Goal: Task Accomplishment & Management: Complete application form

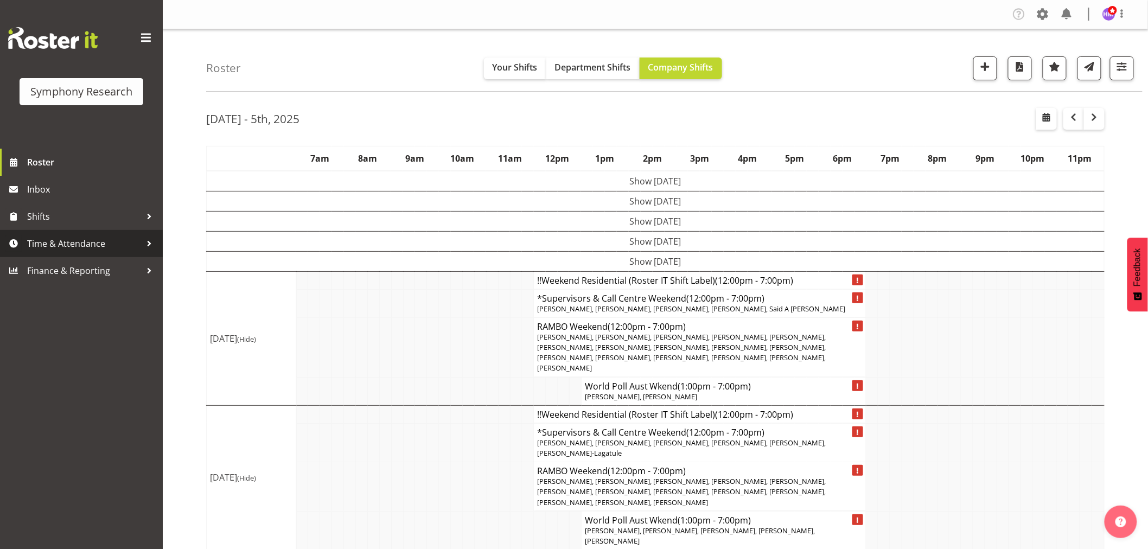
click at [74, 237] on span "Time & Attendance" at bounding box center [84, 243] width 114 height 16
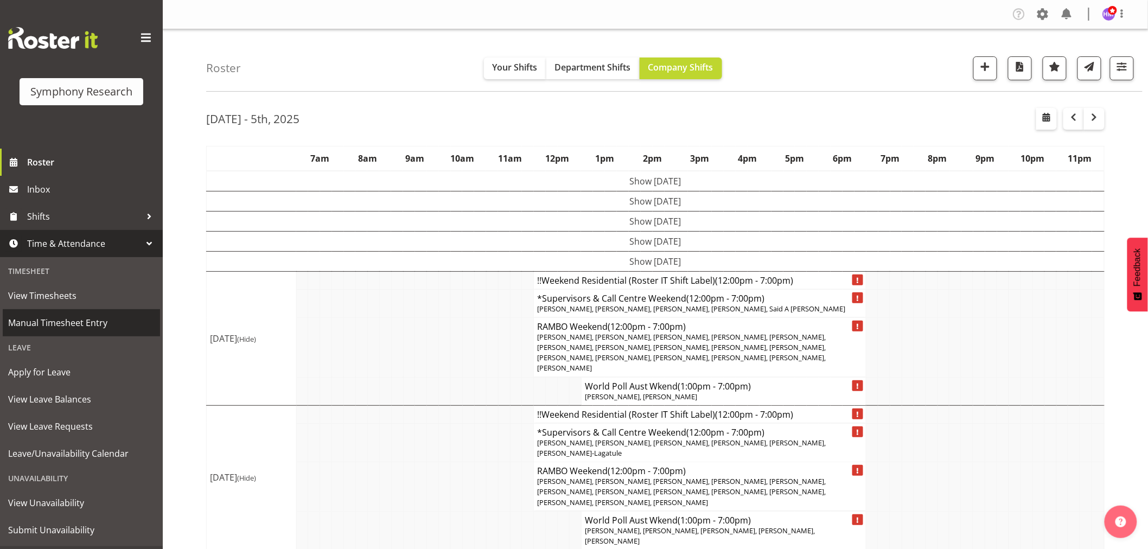
click at [91, 316] on span "Manual Timesheet Entry" at bounding box center [81, 323] width 146 height 16
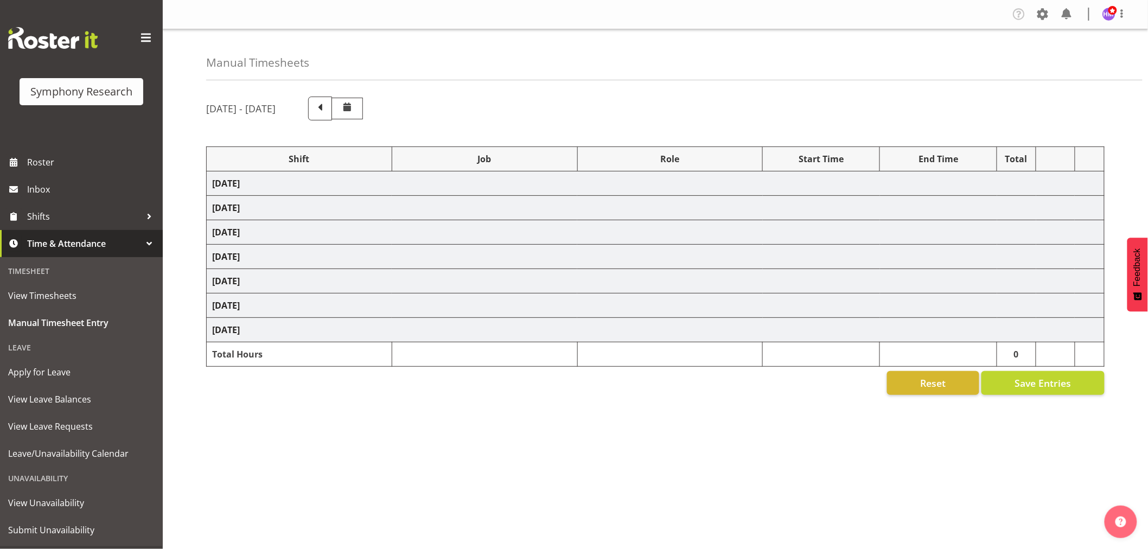
select select "1607"
select select "760"
select select "1607"
select select "743"
select select "1607"
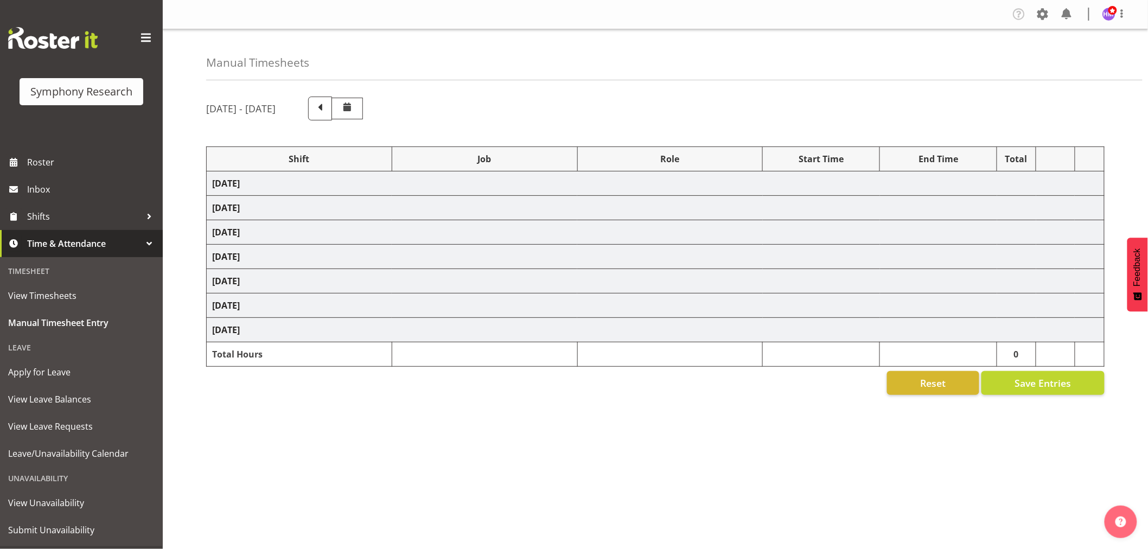
select select "10527"
select select "1607"
select select "10499"
select select "1607"
select select "743"
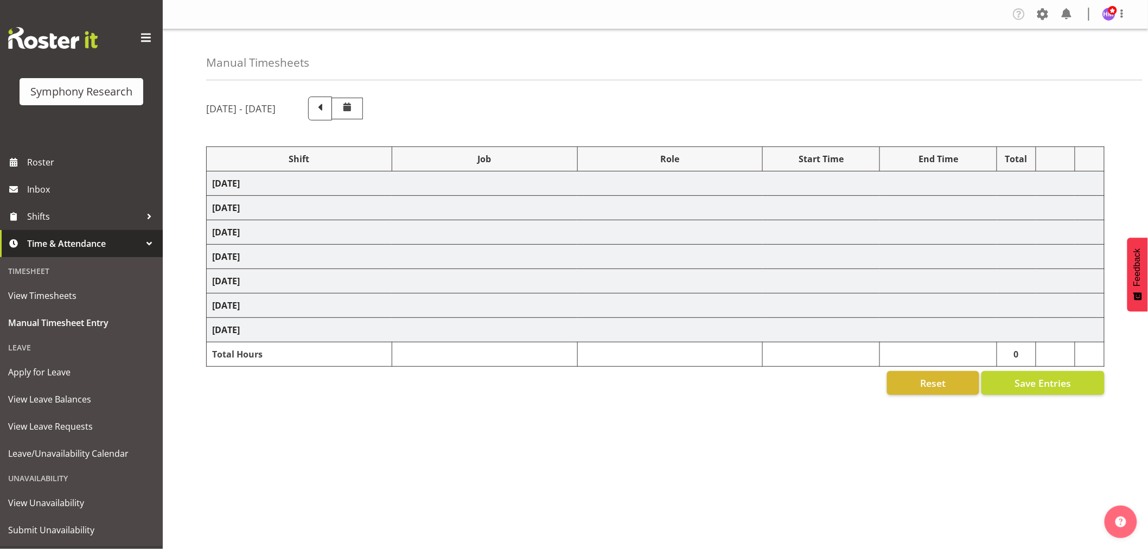
select select "1607"
select select "757"
select select "1607"
select select "10499"
select select "1607"
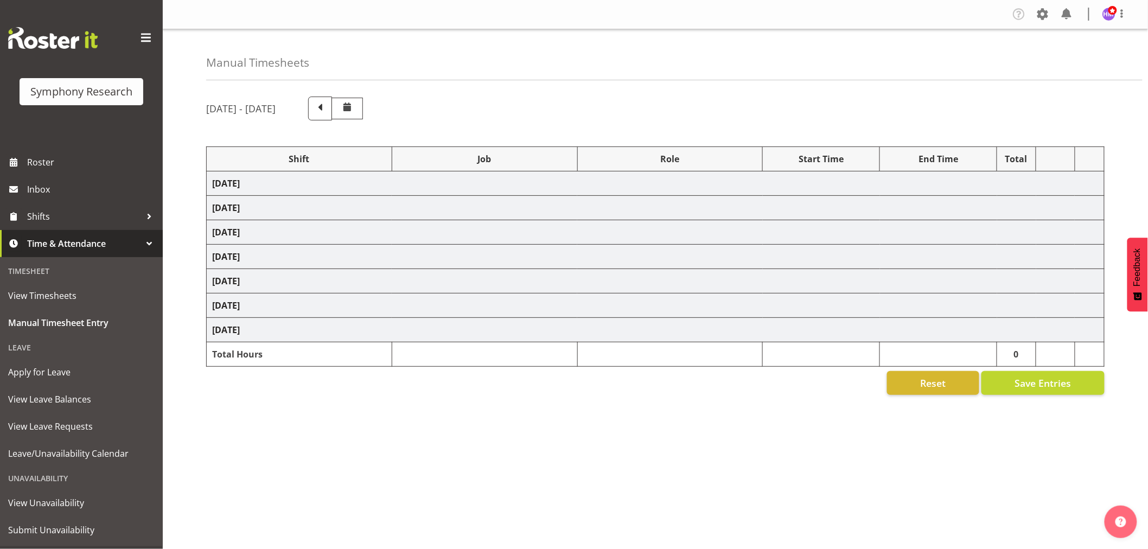
select select "10575"
select select "1607"
select select "10587"
select select "1607"
select select "757"
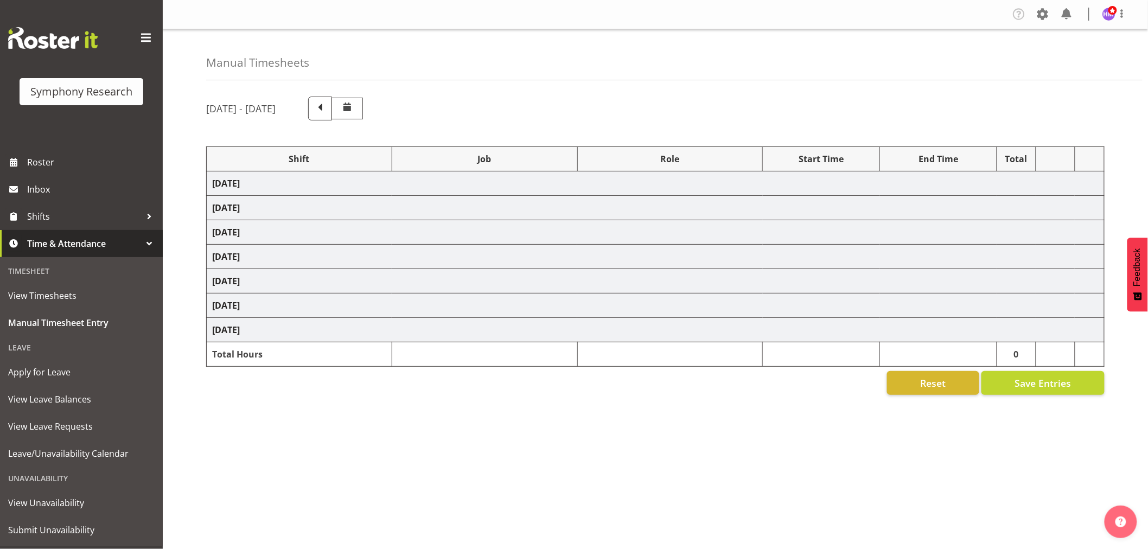
select select "1607"
select select "10575"
select select "1607"
select select "10485"
select select "1607"
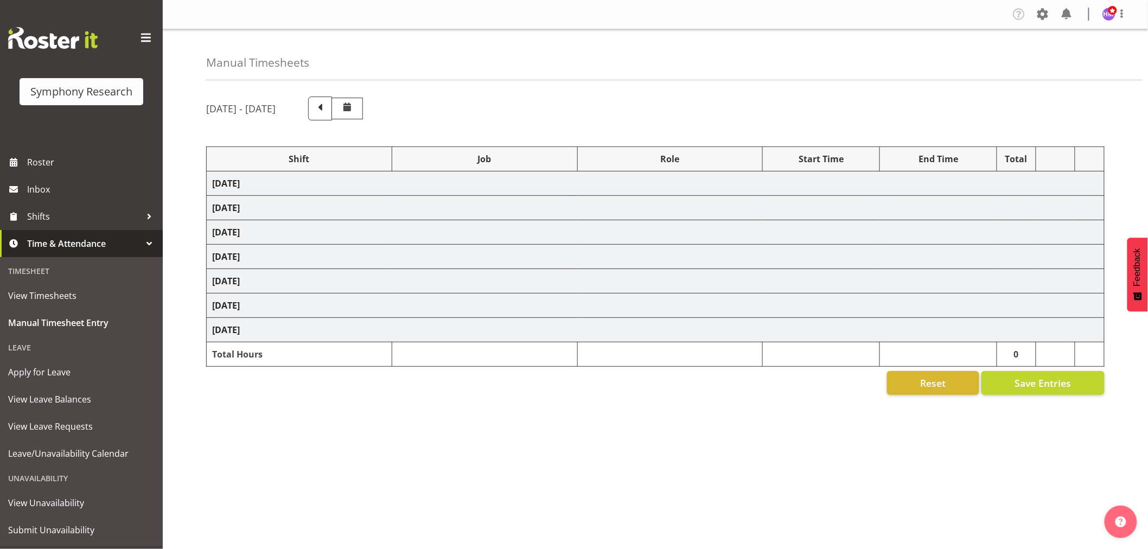
select select "10633"
select select "1607"
select select "10527"
select select "1607"
select select "10499"
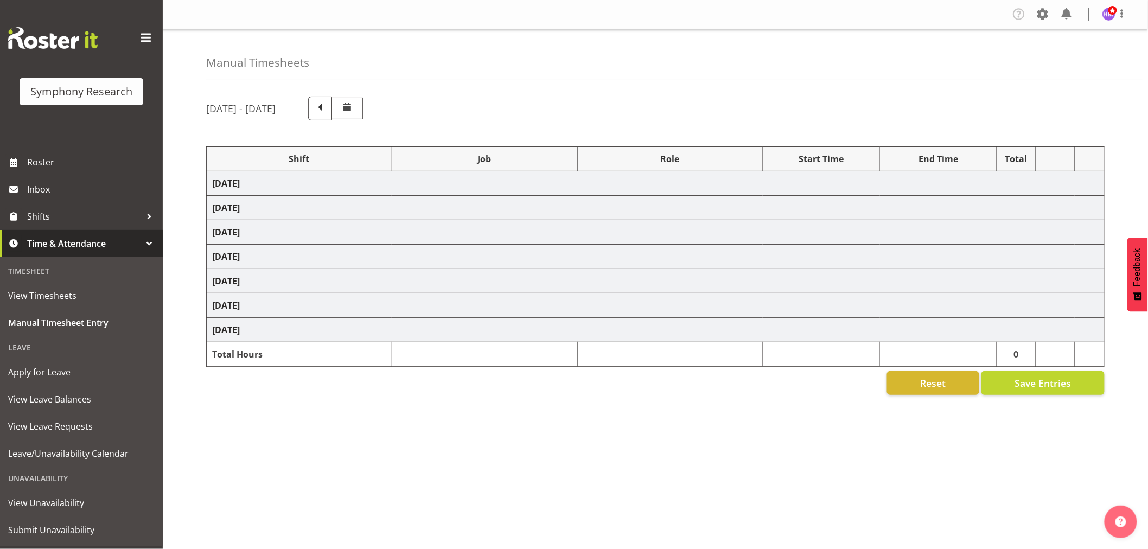
select select "1607"
select select "10731"
select select "1607"
select select "10587"
select select "1607"
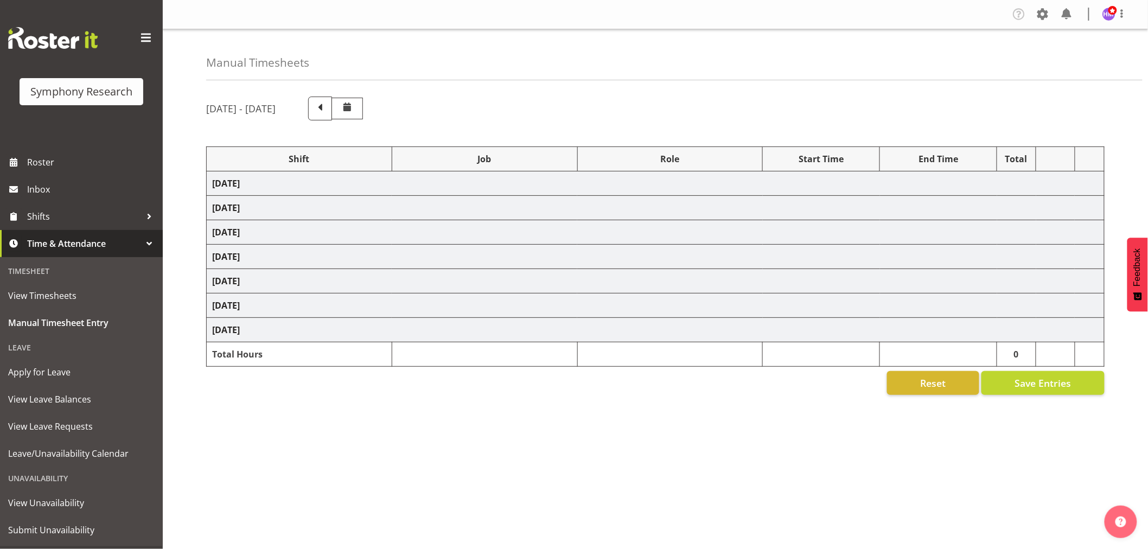
select select "10575"
select select "1607"
select select "10499"
select select "1607"
select select "10633"
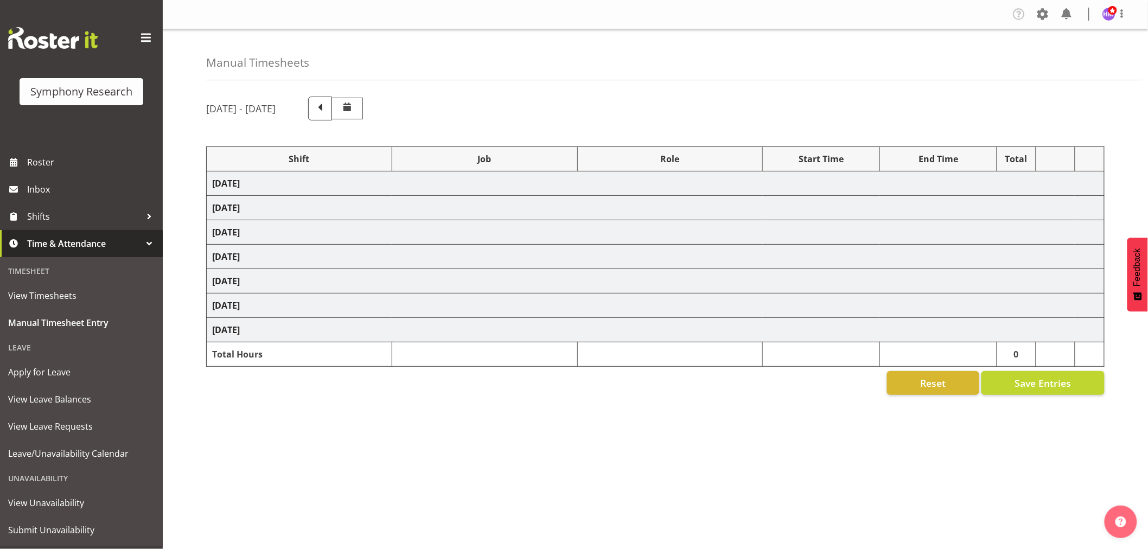
select select "1607"
select select "743"
select select "1607"
select select "10499"
select select "1607"
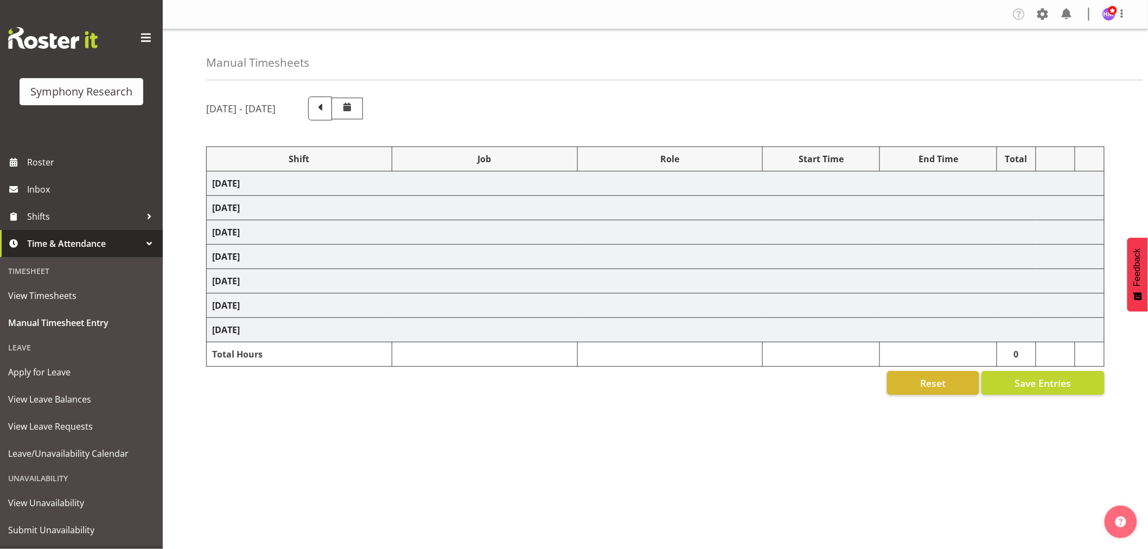
select select "757"
select select "1607"
select select "10587"
select select "1607"
select select "743"
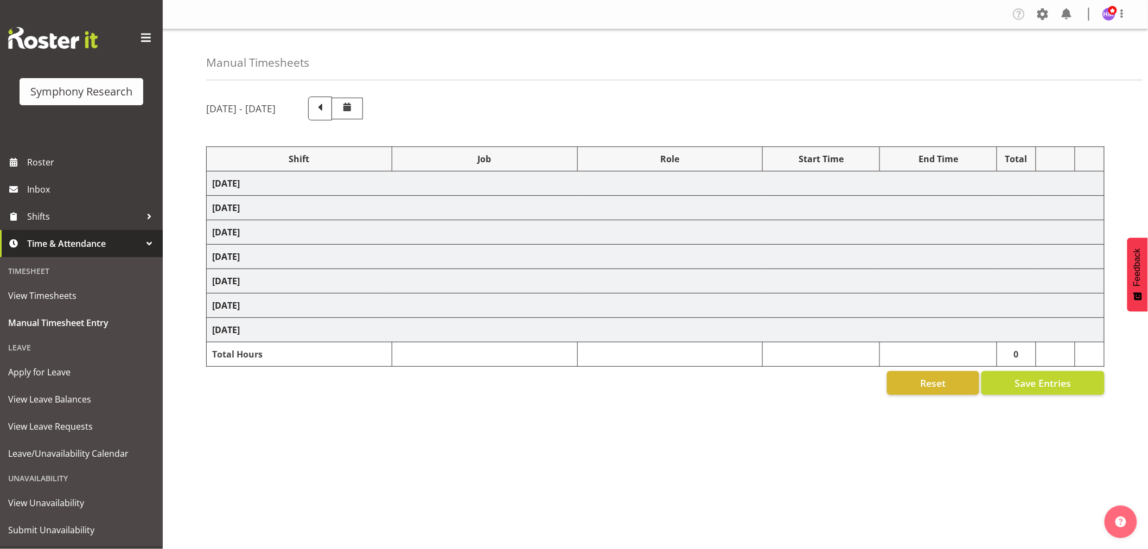
select select "1607"
select select "10587"
select select "1607"
select select "10730"
select select "1607"
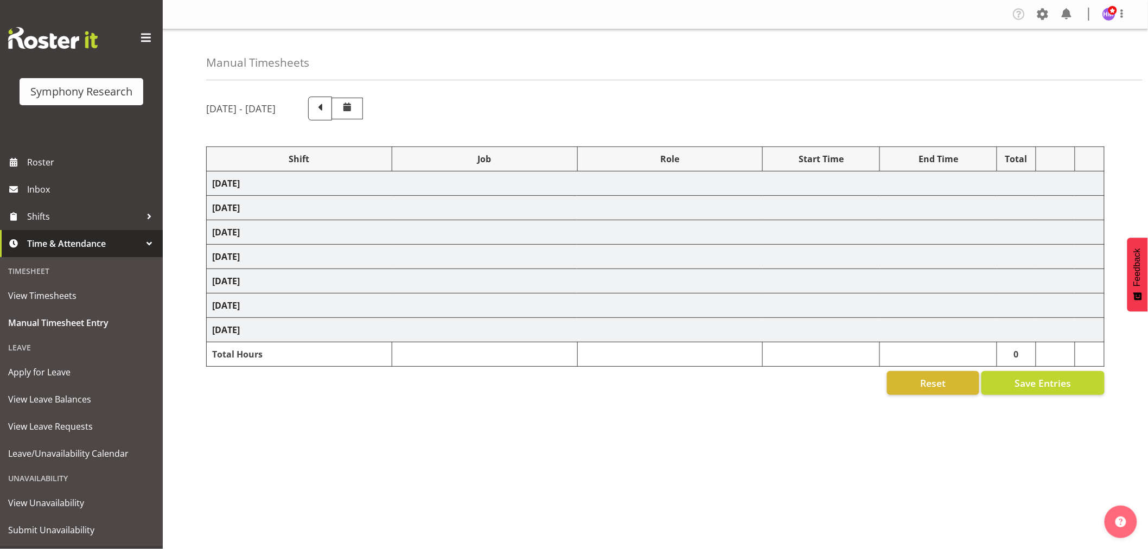
select select "743"
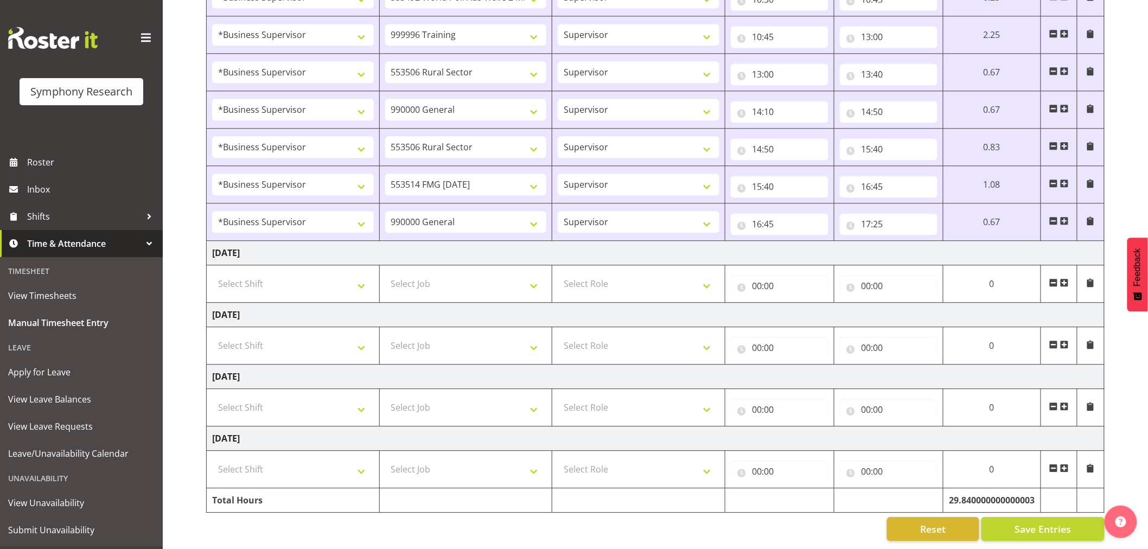
scroll to position [1063, 0]
click at [286, 396] on select "Select Shift !!Weekend Residential (Roster IT Shift Label) *Business 9/10am ~ 4…" at bounding box center [293, 407] width 162 height 22
drag, startPoint x: 521, startPoint y: 331, endPoint x: 503, endPoint y: 329, distance: 17.6
click at [522, 335] on select "Select Job 550060 IF Admin 553492 World Poll Aus Wave 2 Main 2025 553493 World …" at bounding box center [466, 346] width 162 height 22
click at [259, 335] on select "Select Shift !!Weekend Residential (Roster IT Shift Label) *Business 9/10am ~ 4…" at bounding box center [293, 346] width 162 height 22
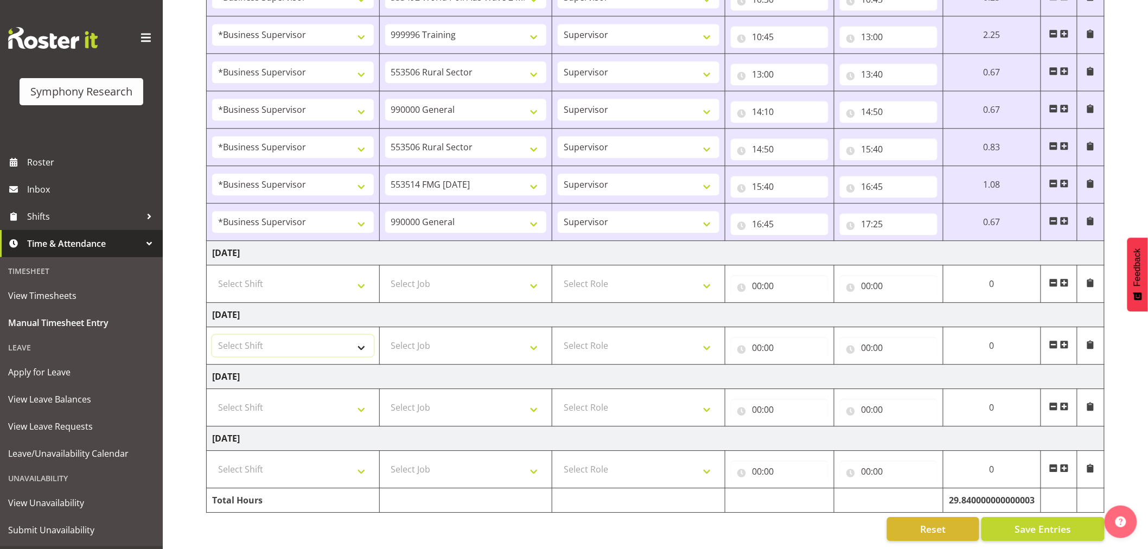
select select "1607"
click at [212, 335] on select "Select Shift !!Weekend Residential (Roster IT Shift Label) *Business 9/10am ~ 4…" at bounding box center [293, 346] width 162 height 22
click at [451, 340] on select "Select Job 550060 IF Admin 553492 World Poll Aus Wave 2 Main 2025 553493 World …" at bounding box center [466, 346] width 162 height 22
select select "10732"
click at [385, 335] on select "Select Job 550060 IF Admin 553492 World Poll Aus Wave 2 Main 2025 553493 World …" at bounding box center [466, 346] width 162 height 22
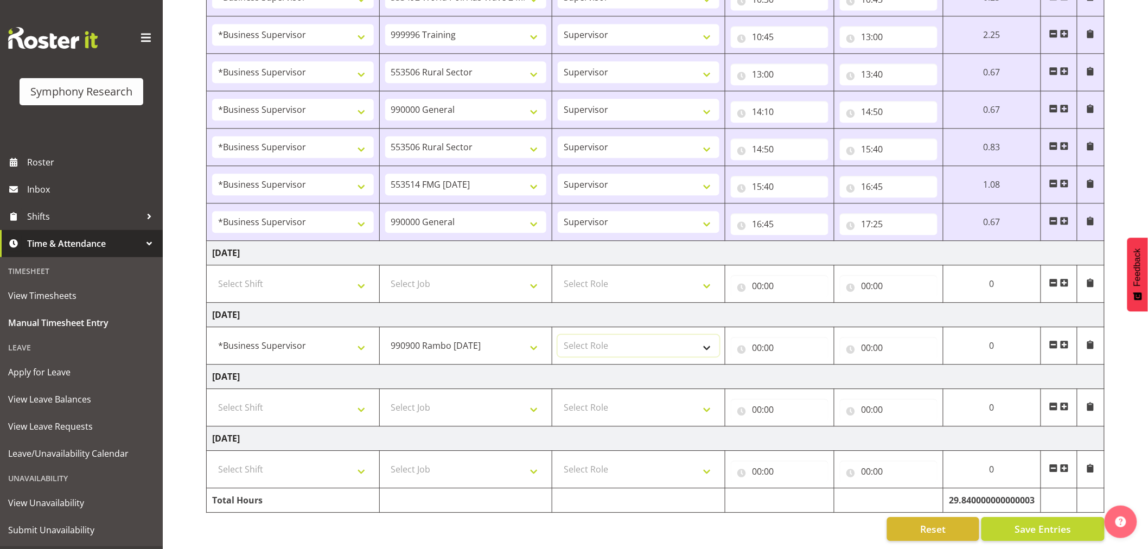
click at [615, 336] on select "Select Role Supervisor Interviewing Briefing" at bounding box center [639, 346] width 162 height 22
select select "45"
click at [558, 335] on select "Select Role Supervisor Interviewing Briefing" at bounding box center [639, 346] width 162 height 22
click at [757, 338] on input "00:00" at bounding box center [780, 348] width 98 height 22
click at [801, 365] on select "00 01 02 03 04 05 06 07 08 09 10 11 12 13 14 15 16 17 18 19 20 21 22 23" at bounding box center [804, 376] width 24 height 22
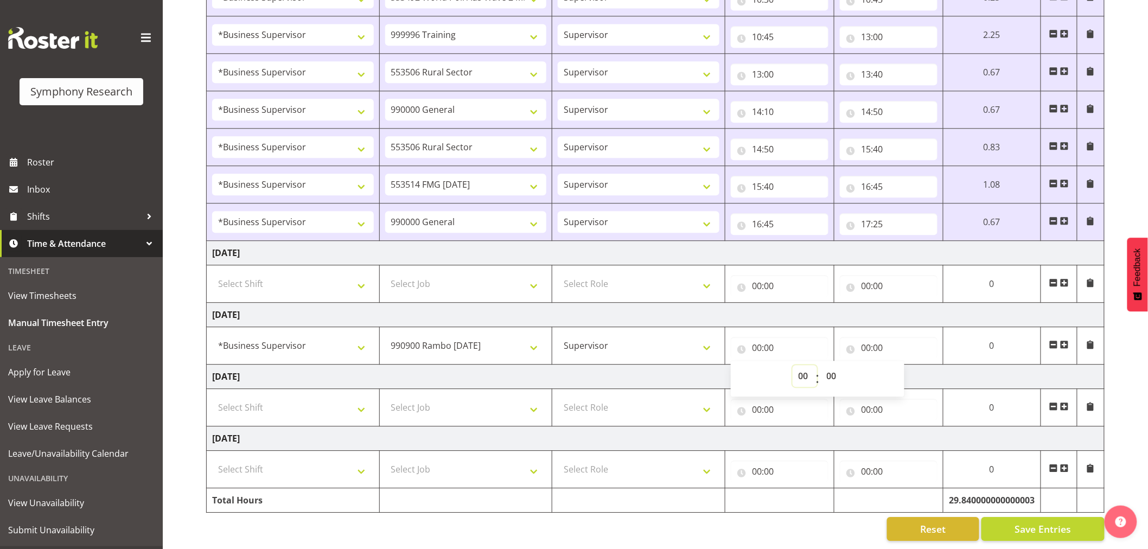
select select "10"
click at [817, 365] on select "00 01 02 03 04 05 06 07 08 09 10 11 12 13 14 15 16 17 18 19 20 21 22 23" at bounding box center [804, 376] width 24 height 22
type input "10:00"
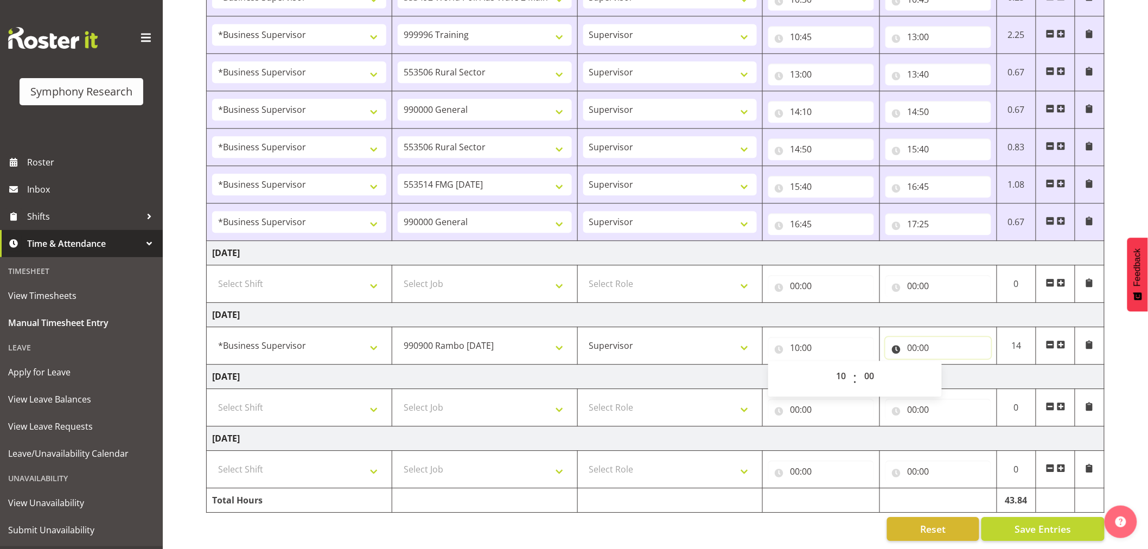
click at [917, 342] on input "00:00" at bounding box center [938, 348] width 106 height 22
click at [963, 378] on span "00 01 02 03 04 05 06 07 08 09 10 11 12 13 14 15 16 17 18 19 20 21 22 23" at bounding box center [959, 378] width 24 height 27
select select "10"
click at [947, 365] on select "00 01 02 03 04 05 06 07 08 09 10 11 12 13 14 15 16 17 18 19 20 21 22 23" at bounding box center [959, 376] width 24 height 22
type input "10:00"
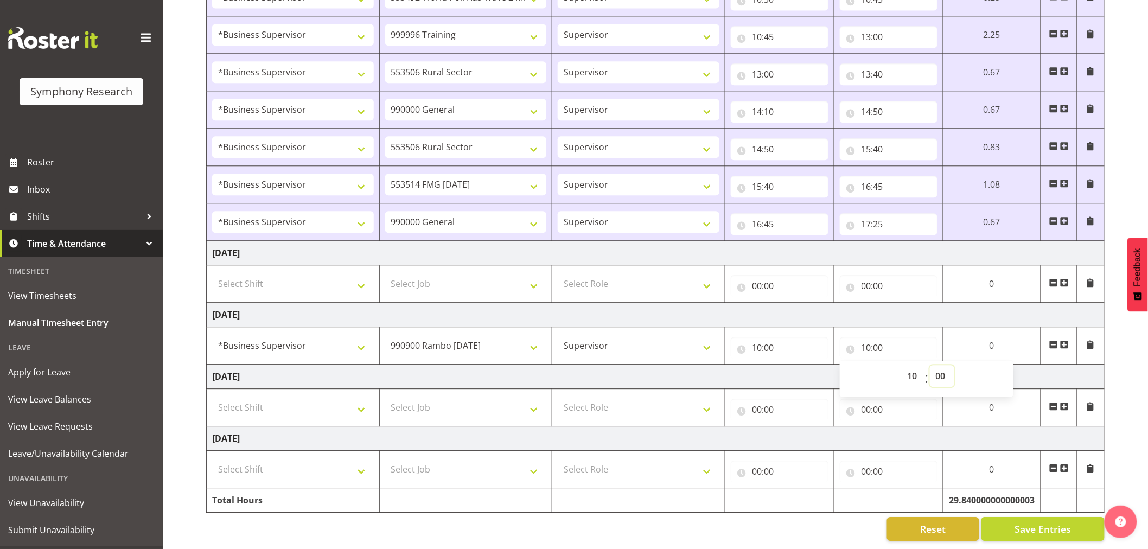
click at [946, 372] on select "00 01 02 03 04 05 06 07 08 09 10 11 12 13 14 15 16 17 18 19 20 21 22 23 24 25 2…" at bounding box center [942, 376] width 24 height 22
select select "30"
click at [930, 365] on select "00 01 02 03 04 05 06 07 08 09 10 11 12 13 14 15 16 17 18 19 20 21 22 23 24 25 2…" at bounding box center [942, 376] width 24 height 22
type input "10:30"
click at [299, 396] on select "Select Shift !!Weekend Residential (Roster IT Shift Label) *Business 9/10am ~ 4…" at bounding box center [293, 407] width 162 height 22
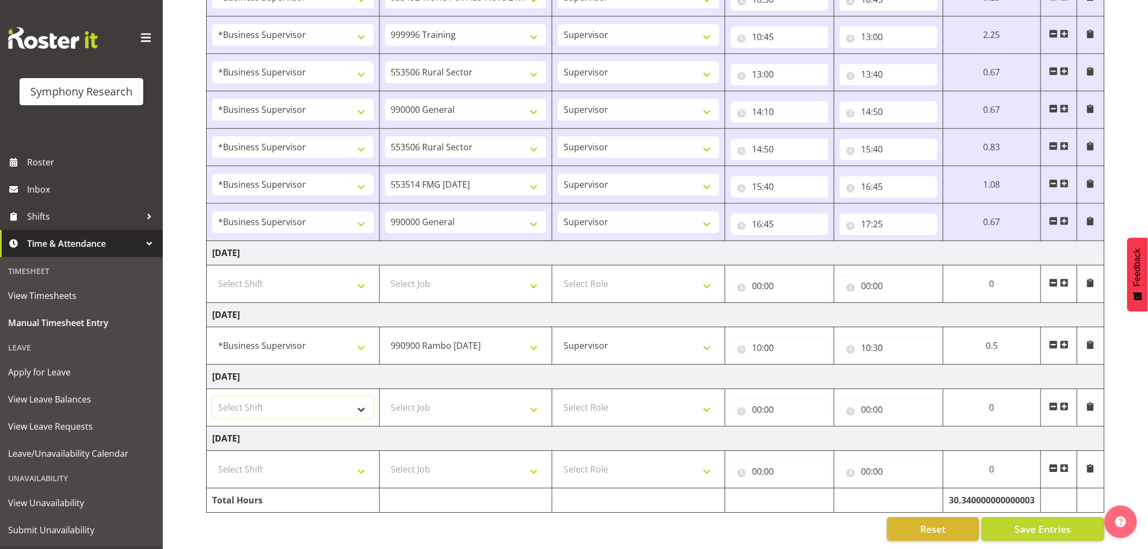
select select "1607"
click at [212, 396] on select "Select Shift !!Weekend Residential (Roster IT Shift Label) *Business 9/10am ~ 4…" at bounding box center [293, 407] width 162 height 22
click at [430, 400] on select "Select Job 550060 IF Admin 553492 World Poll Aus Wave 2 Main 2025 553493 World …" at bounding box center [466, 407] width 162 height 22
select select "10732"
click at [385, 396] on select "Select Job 550060 IF Admin 553492 World Poll Aus Wave 2 Main 2025 553493 World …" at bounding box center [466, 407] width 162 height 22
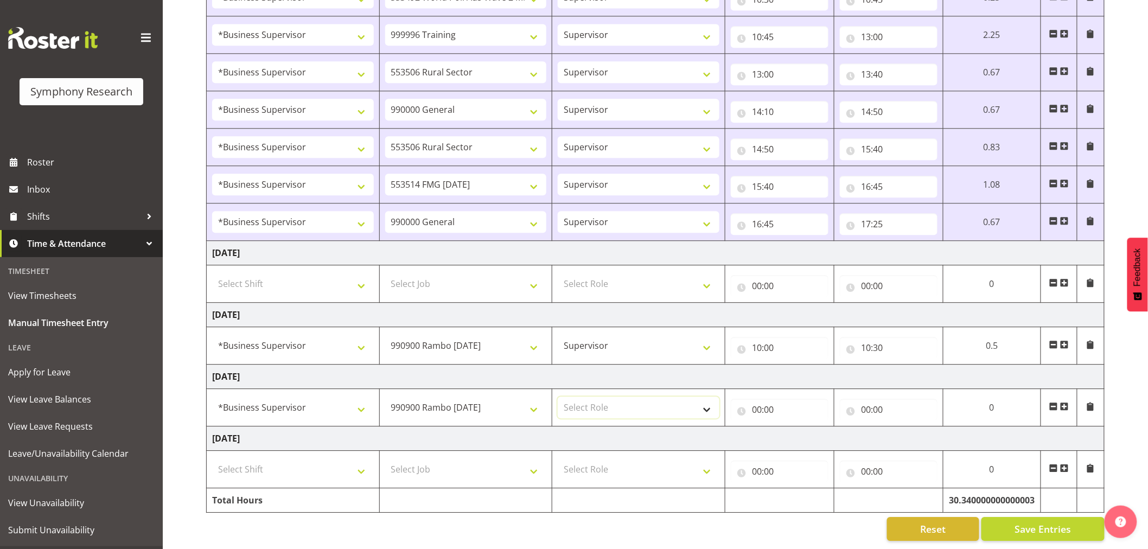
click at [591, 399] on select "Select Role Supervisor Interviewing Briefing" at bounding box center [639, 407] width 162 height 22
select select "45"
click at [558, 396] on select "Select Role Supervisor Interviewing Briefing" at bounding box center [639, 407] width 162 height 22
click at [760, 399] on input "00:00" at bounding box center [780, 410] width 98 height 22
click at [801, 433] on select "00 01 02 03 04 05 06 07 08 09 10 11 12 13 14 15 16 17 18 19 20 21 22 23" at bounding box center [804, 438] width 24 height 22
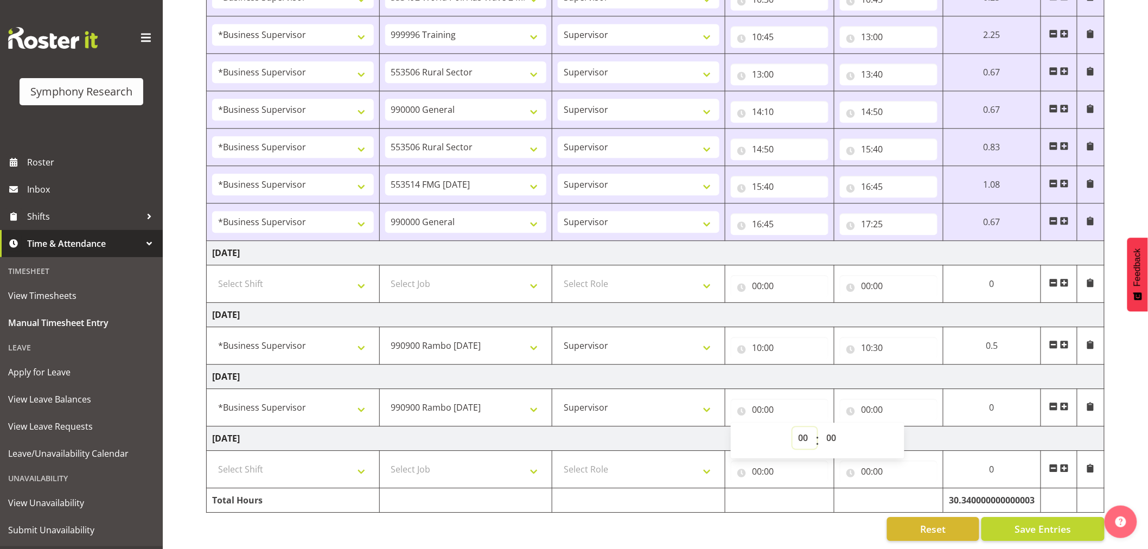
select select "10"
click at [817, 427] on select "00 01 02 03 04 05 06 07 08 09 10 11 12 13 14 15 16 17 18 19 20 21 22 23" at bounding box center [804, 438] width 24 height 22
type input "10:00"
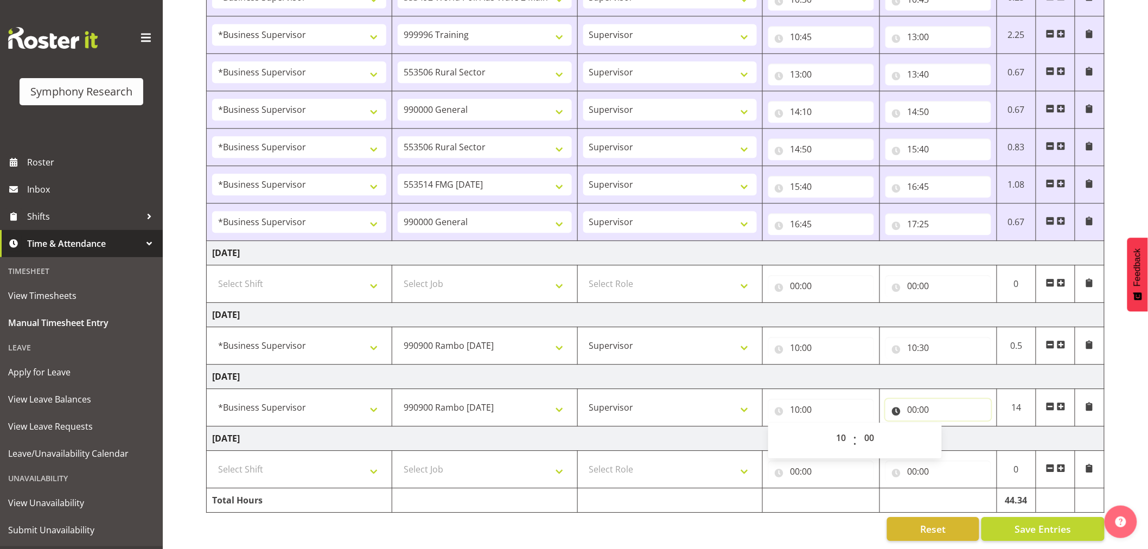
click at [912, 400] on input "00:00" at bounding box center [938, 410] width 106 height 22
click at [950, 429] on select "00 01 02 03 04 05 06 07 08 09 10 11 12 13 14 15 16 17 18 19 20 21 22 23" at bounding box center [959, 438] width 24 height 22
select select "19"
click at [947, 427] on select "00 01 02 03 04 05 06 07 08 09 10 11 12 13 14 15 16 17 18 19 20 21 22 23" at bounding box center [959, 438] width 24 height 22
type input "19:00"
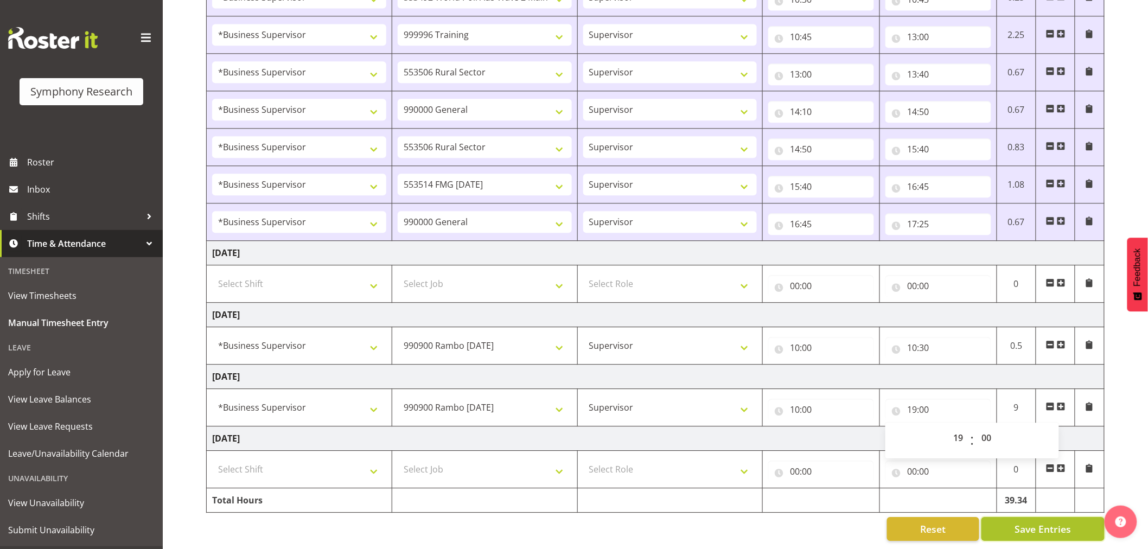
click at [1040, 523] on span "Save Entries" at bounding box center [1042, 529] width 56 height 14
